Goal: Task Accomplishment & Management: Use online tool/utility

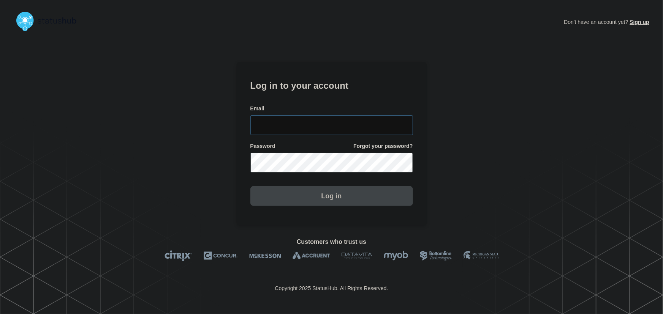
type input "[PERSON_NAME][EMAIL_ADDRESS][PERSON_NAME][DOMAIN_NAME]"
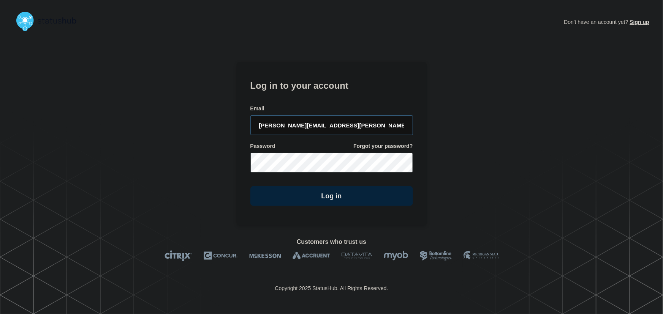
drag, startPoint x: 352, startPoint y: 128, endPoint x: 343, endPoint y: 118, distance: 13.4
click at [352, 128] on input "[PERSON_NAME][EMAIL_ADDRESS][PERSON_NAME][DOMAIN_NAME]" at bounding box center [331, 125] width 163 height 20
drag, startPoint x: 324, startPoint y: 98, endPoint x: 330, endPoint y: 100, distance: 6.4
click at [324, 98] on form "Log in to your account Email [PERSON_NAME][EMAIL_ADDRESS][PERSON_NAME][DOMAIN_N…" at bounding box center [331, 142] width 163 height 128
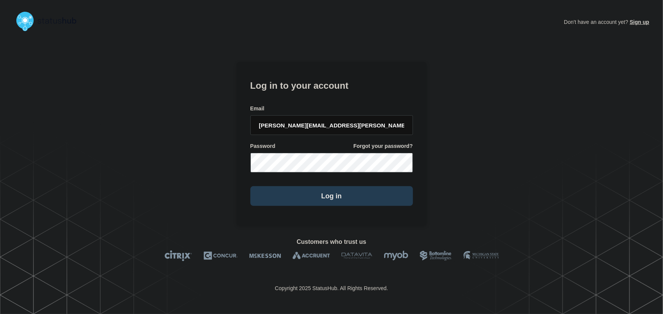
click at [329, 197] on button "Log in" at bounding box center [331, 196] width 163 height 20
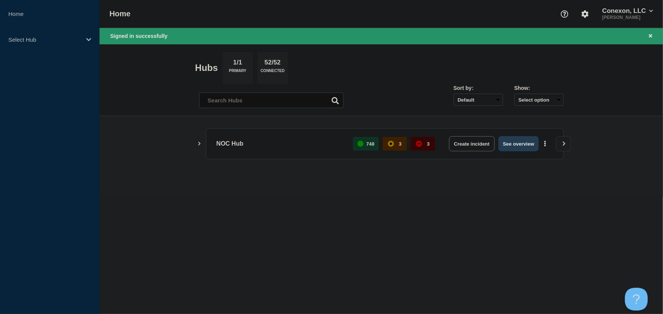
click at [525, 148] on button "See overview" at bounding box center [518, 143] width 40 height 15
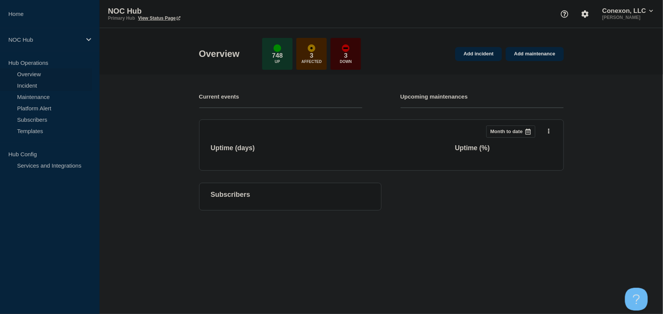
click at [30, 88] on link "Incident" at bounding box center [46, 85] width 92 height 11
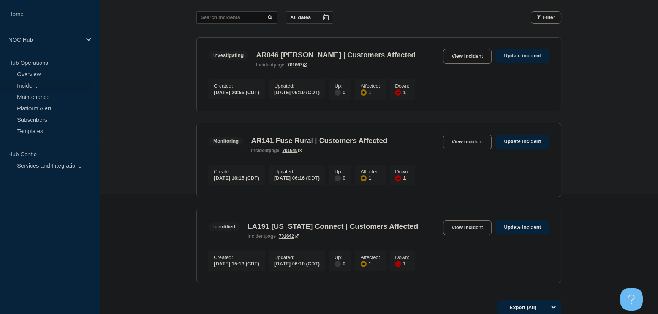
scroll to position [127, 0]
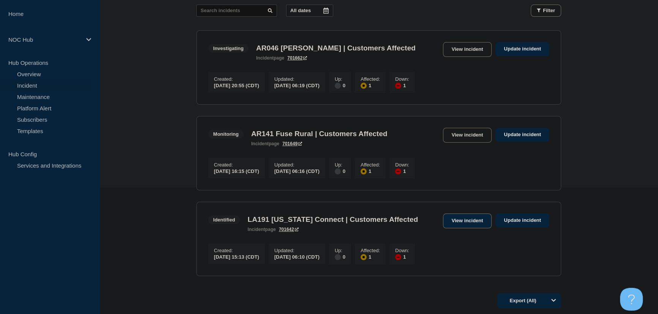
click at [467, 224] on link "View incident" at bounding box center [467, 221] width 49 height 15
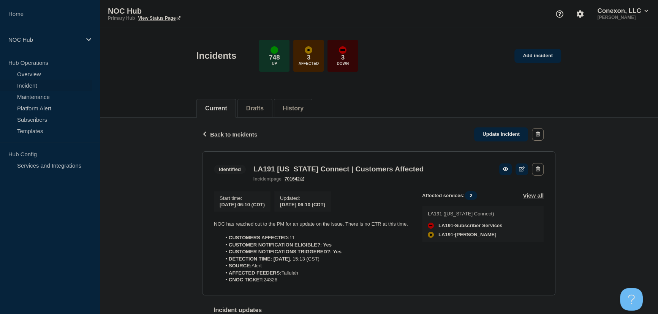
drag, startPoint x: 289, startPoint y: 284, endPoint x: 191, endPoint y: 224, distance: 115.2
click at [191, 224] on div "Back Back to Incidents Update incident Identified LA191 [US_STATE] Connect | Cu…" at bounding box center [379, 265] width 558 height 295
copy div "NOC has reached out to the PM for an update on the issue. There is no ETR at th…"
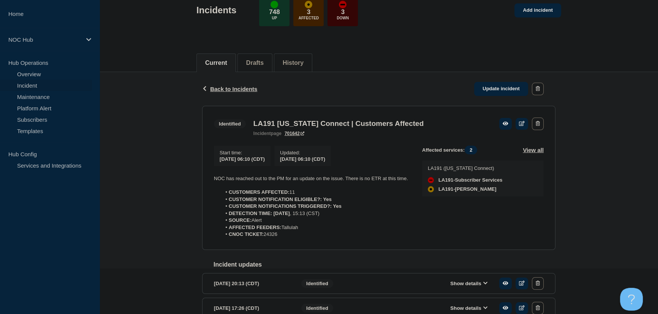
scroll to position [44, 0]
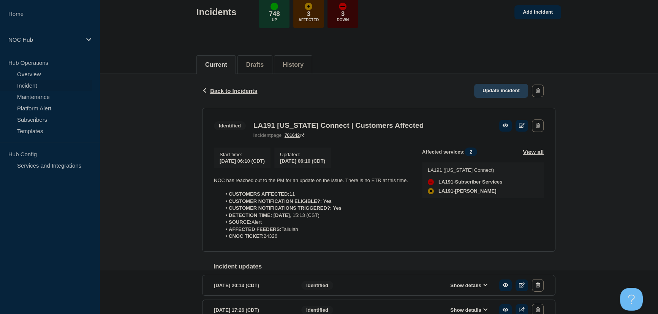
click at [498, 90] on link "Update incident" at bounding box center [501, 91] width 54 height 14
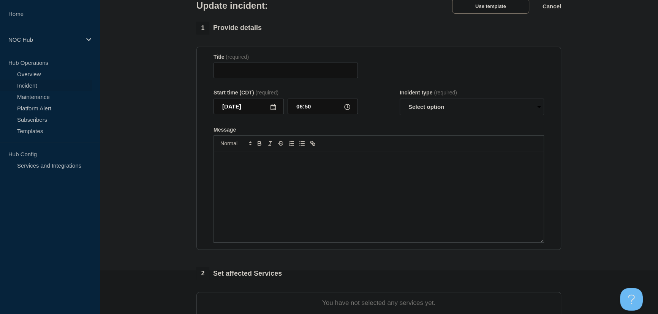
type input "LA191 [US_STATE] Connect | Customers Affected"
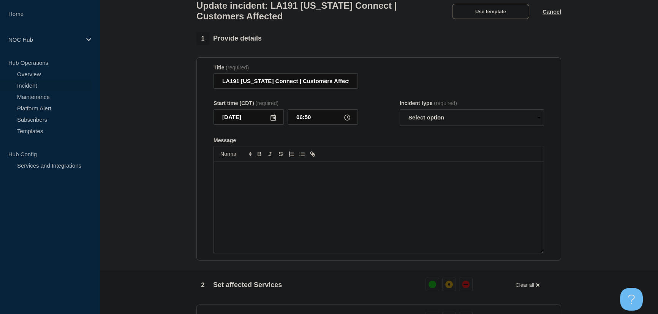
click at [286, 184] on div "Message" at bounding box center [379, 207] width 330 height 91
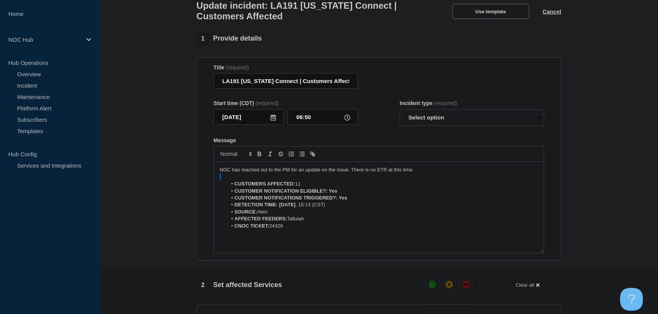
drag, startPoint x: 420, startPoint y: 172, endPoint x: 392, endPoint y: 184, distance: 30.3
click at [392, 184] on div "NOC has reached out to the PM for an update on the issue. There is no ETR at th…" at bounding box center [379, 207] width 330 height 91
drag, startPoint x: 349, startPoint y: 175, endPoint x: 201, endPoint y: 177, distance: 148.5
click at [201, 177] on section "Title (required) LA191 [US_STATE] Connect | Customers Affected Start time (CDT)…" at bounding box center [378, 159] width 365 height 204
click at [443, 125] on select "Select option Investigating Identified Monitoring Resolved" at bounding box center [472, 117] width 144 height 17
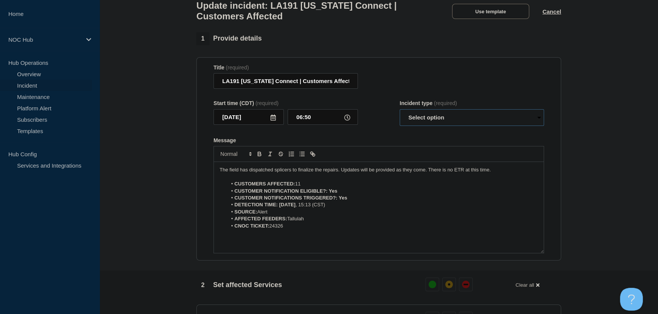
select select "identified"
click at [400, 114] on select "Select option Investigating Identified Monitoring Resolved" at bounding box center [472, 117] width 144 height 17
click at [399, 141] on div "Message" at bounding box center [378, 140] width 330 height 6
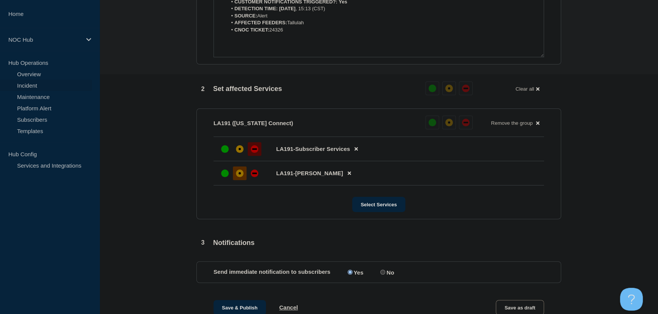
scroll to position [320, 0]
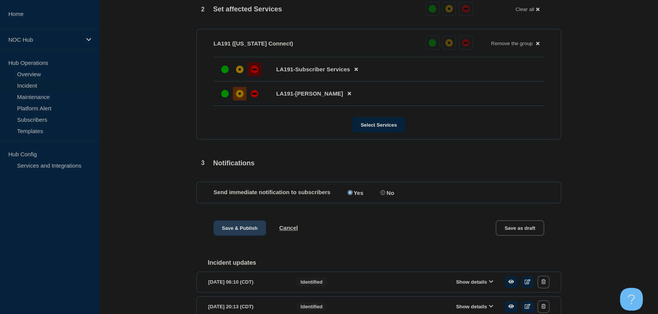
click at [245, 235] on button "Save & Publish" at bounding box center [239, 228] width 52 height 15
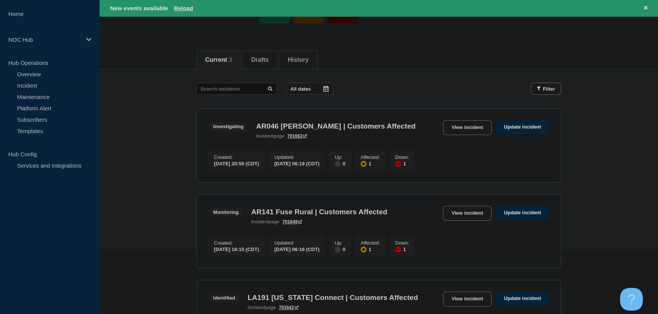
scroll to position [138, 0]
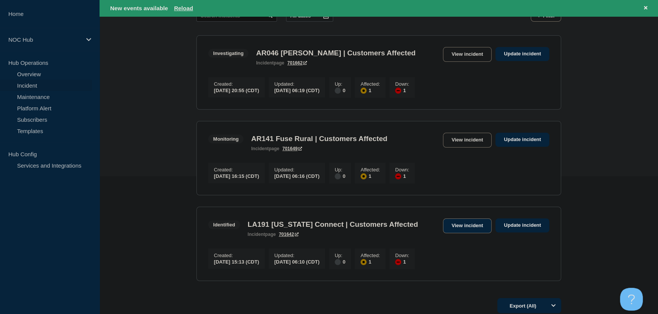
click at [456, 232] on link "View incident" at bounding box center [467, 226] width 49 height 15
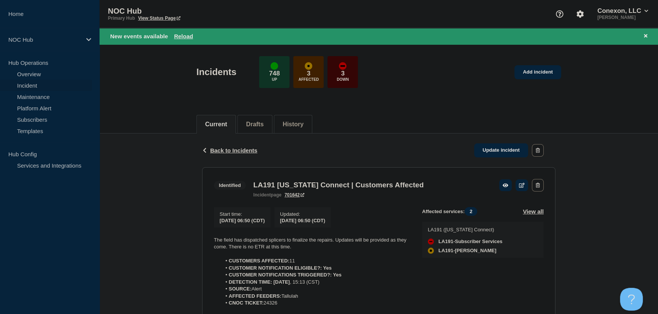
click at [223, 155] on div "Back Back to Incidents Update incident" at bounding box center [378, 151] width 353 height 34
click at [222, 152] on span "Back to Incidents" at bounding box center [233, 150] width 47 height 6
